Goal: Information Seeking & Learning: Learn about a topic

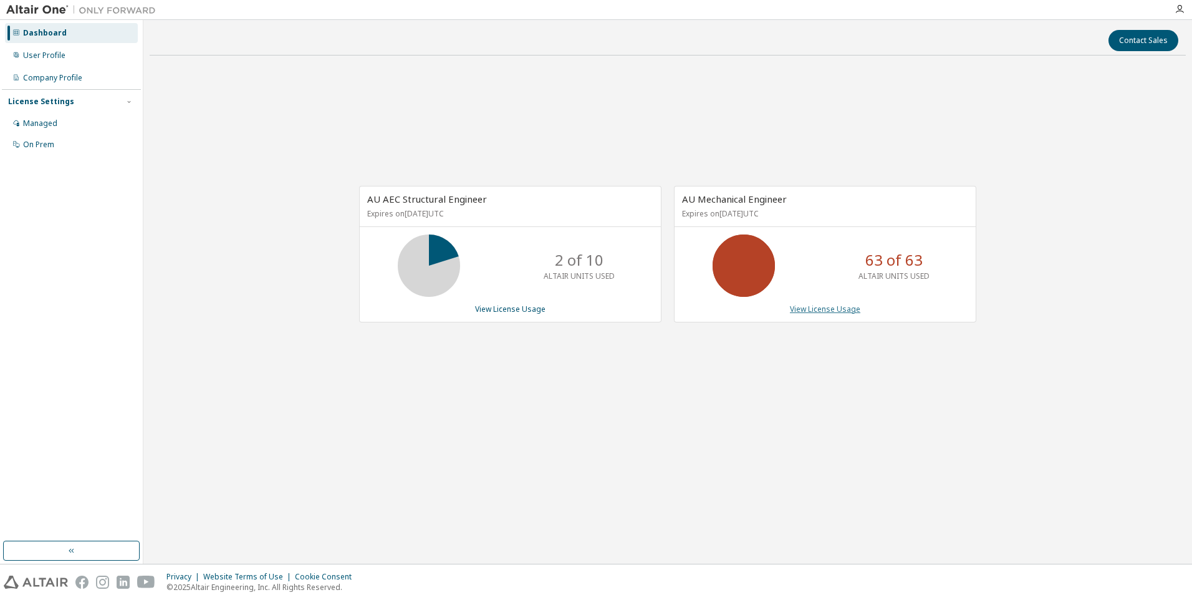
click at [836, 311] on link "View License Usage" at bounding box center [825, 309] width 70 height 11
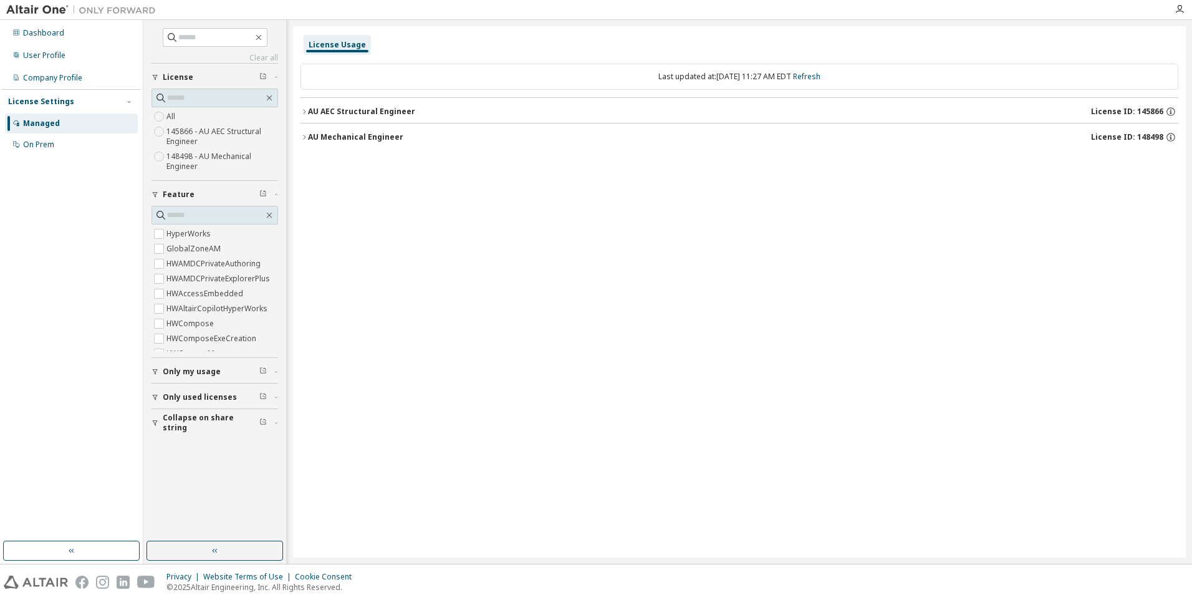
click at [335, 138] on div "AU Mechanical Engineer" at bounding box center [355, 137] width 95 height 10
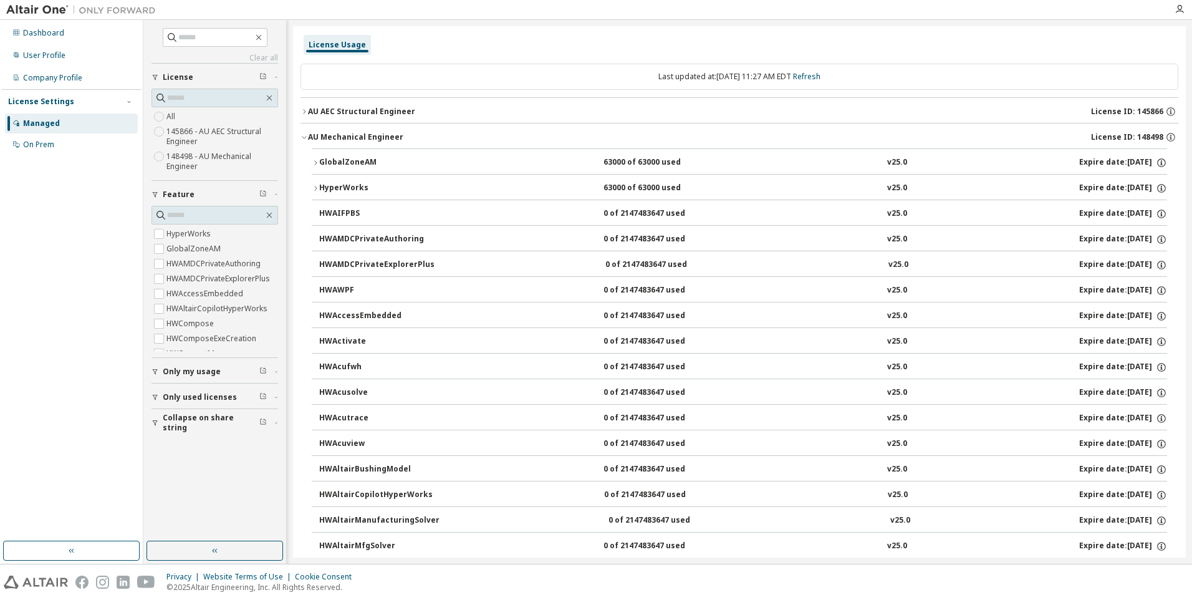
click at [321, 161] on div "GlobalZoneAM" at bounding box center [375, 162] width 112 height 11
click at [314, 163] on icon "button" at bounding box center [315, 162] width 7 height 7
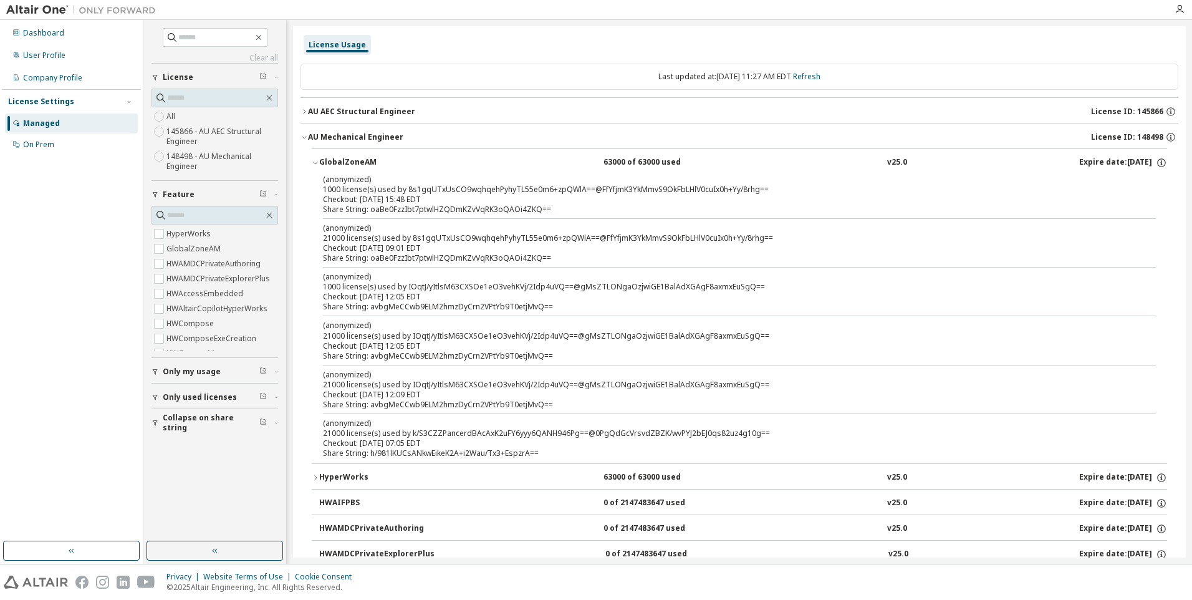
click at [309, 142] on div "AU Mechanical Engineer License ID: 148498" at bounding box center [743, 137] width 871 height 11
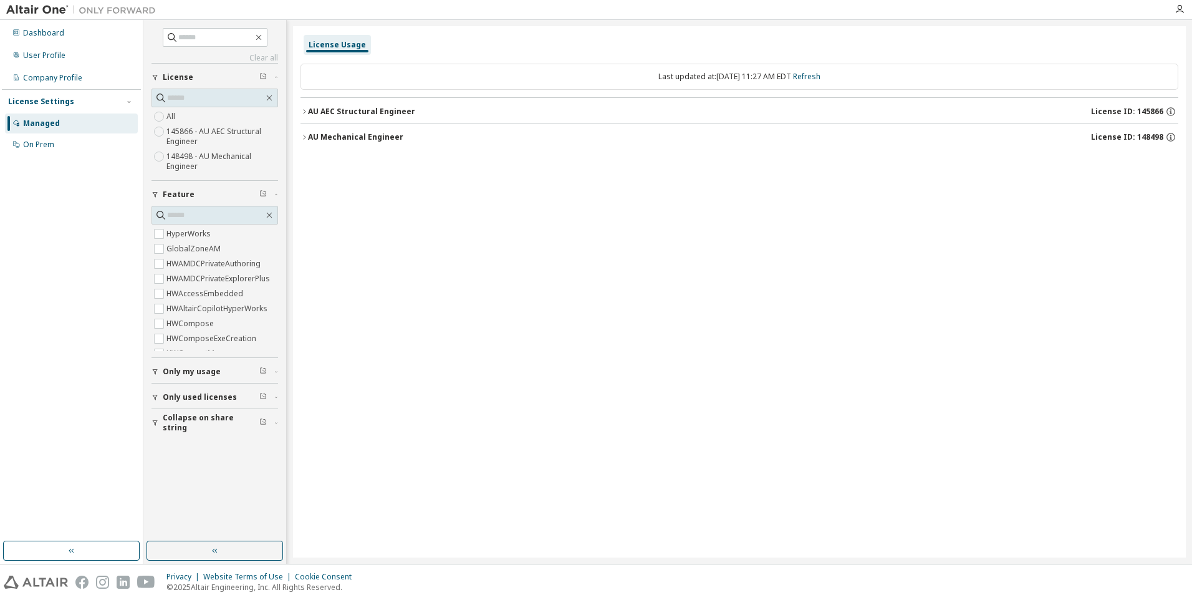
click at [306, 140] on icon "button" at bounding box center [304, 136] width 7 height 7
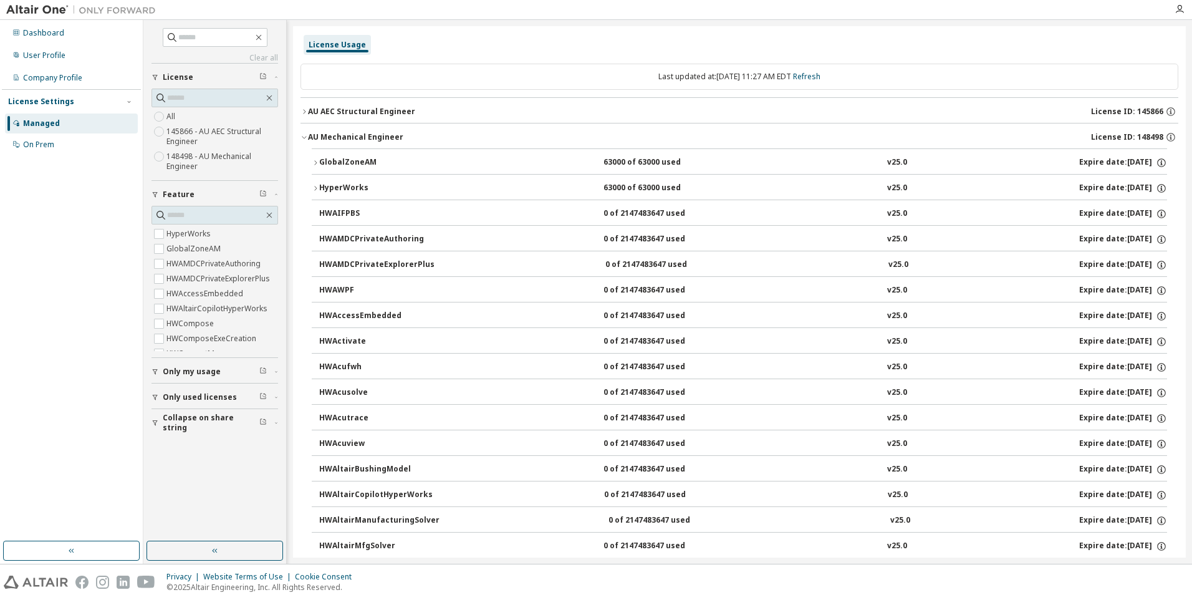
click at [314, 189] on icon "button" at bounding box center [315, 188] width 7 height 7
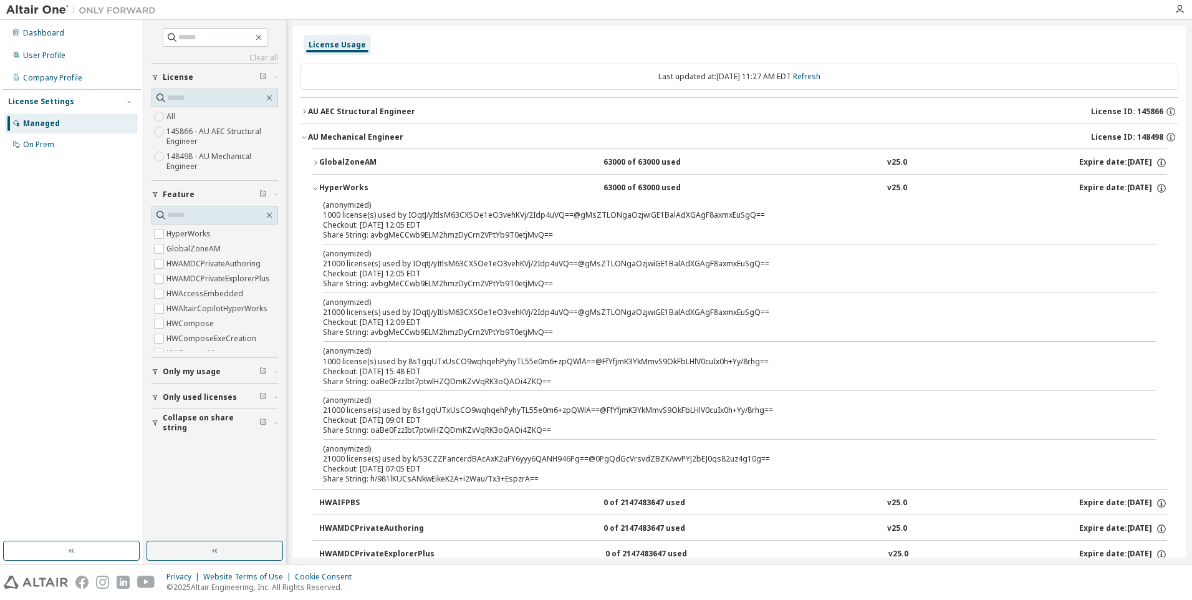
click at [314, 189] on icon "button" at bounding box center [315, 188] width 7 height 7
